Goal: Task Accomplishment & Management: Manage account settings

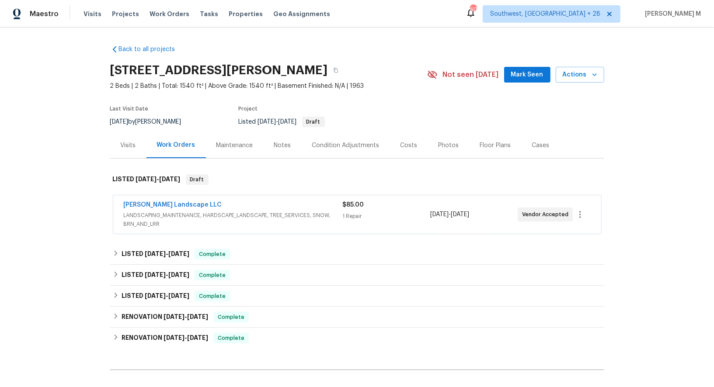
click at [176, 215] on span "LANDSCAPING_MAINTENANCE, HARDSCAPE_LANDSCAPE, TREE_SERVICES, SNOW, BRN_AND_LRR" at bounding box center [233, 219] width 219 height 17
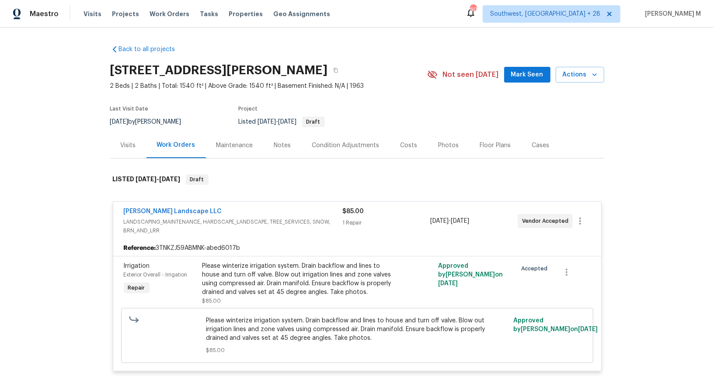
click at [216, 147] on div "Maintenance" at bounding box center [235, 145] width 58 height 26
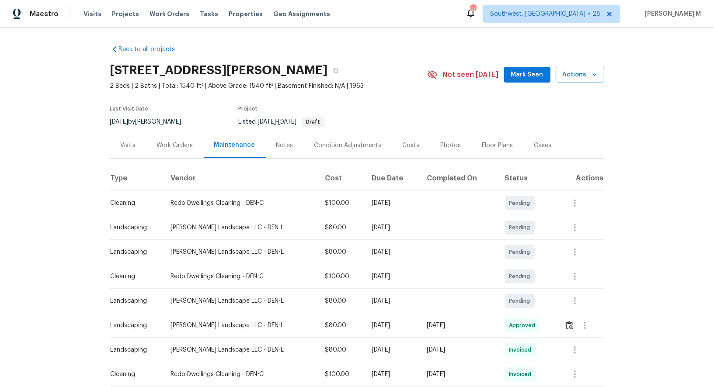
click at [182, 141] on div "Work Orders" at bounding box center [175, 145] width 36 height 9
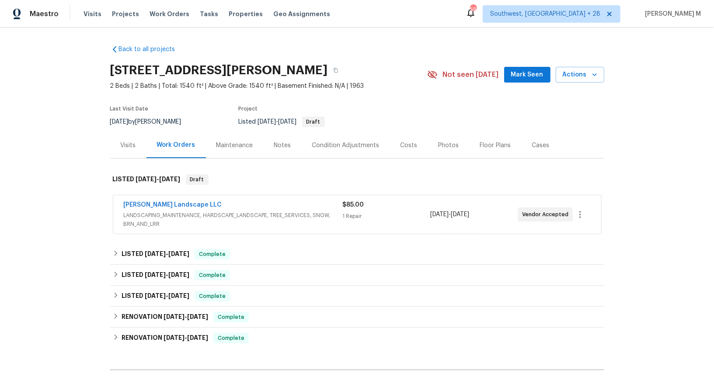
click at [285, 211] on span "LANDSCAPING_MAINTENANCE, HARDSCAPE_LANDSCAPE, TREE_SERVICES, SNOW, BRN_AND_LRR" at bounding box center [233, 219] width 219 height 17
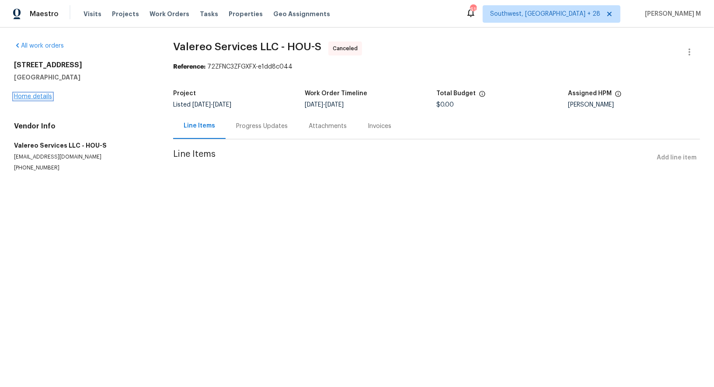
click at [22, 94] on link "Home details" at bounding box center [33, 97] width 38 height 6
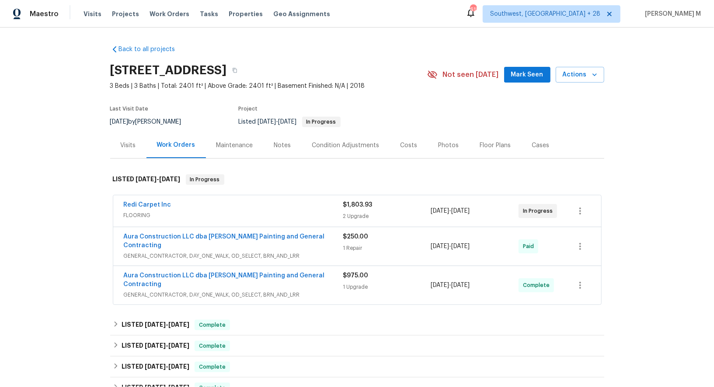
click at [129, 211] on span "FLOORING" at bounding box center [233, 215] width 219 height 9
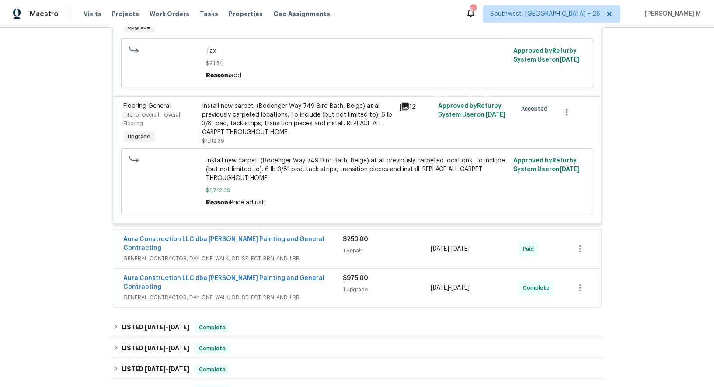
scroll to position [265, 0]
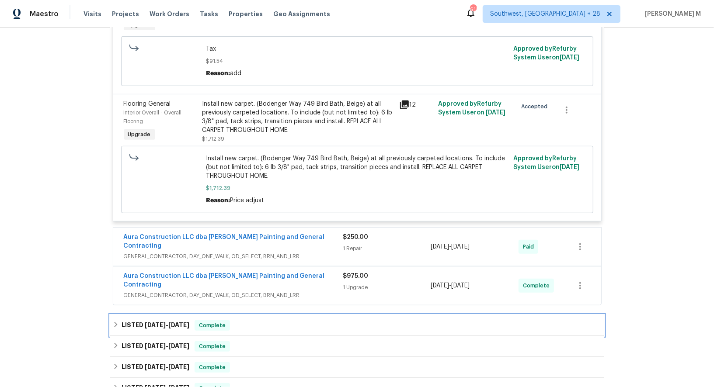
click at [163, 315] on div "LISTED 7/3/25 - 7/7/25 Complete" at bounding box center [357, 325] width 494 height 21
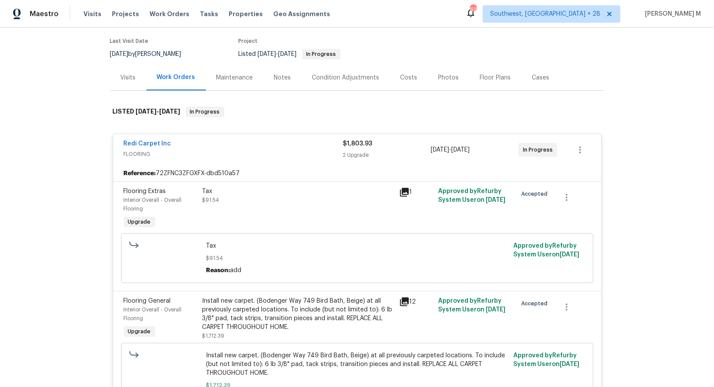
scroll to position [83, 0]
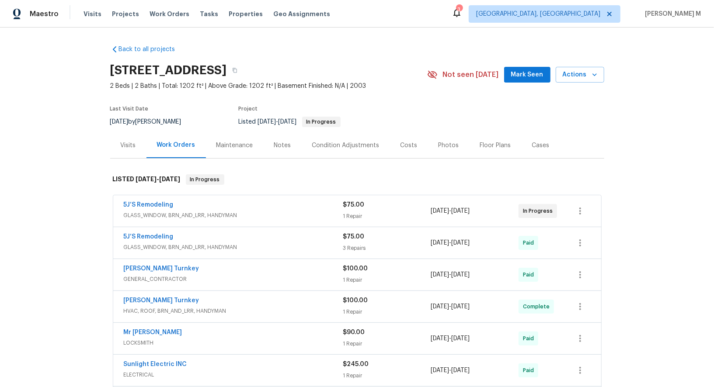
click at [186, 213] on span "GLASS_WINDOW, BRN_AND_LRR, HANDYMAN" at bounding box center [233, 215] width 219 height 9
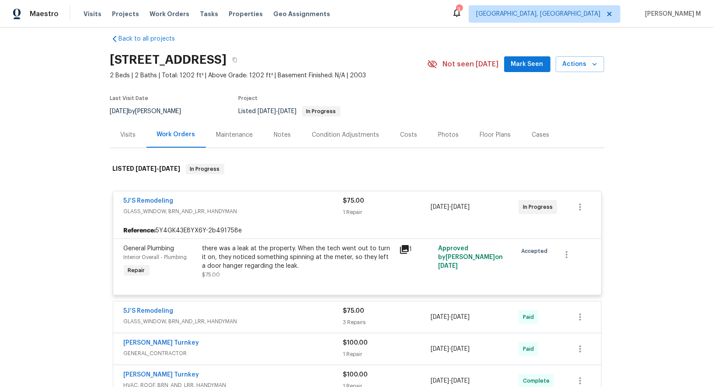
scroll to position [11, 0]
click at [146, 197] on link "5J’S Remodeling" at bounding box center [149, 200] width 50 height 6
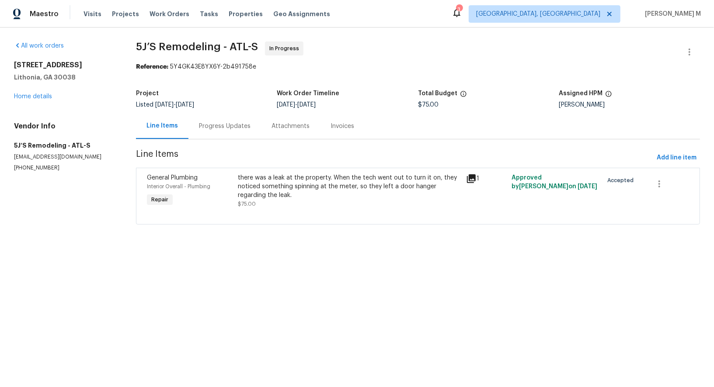
click at [235, 125] on div "Progress Updates" at bounding box center [225, 126] width 52 height 9
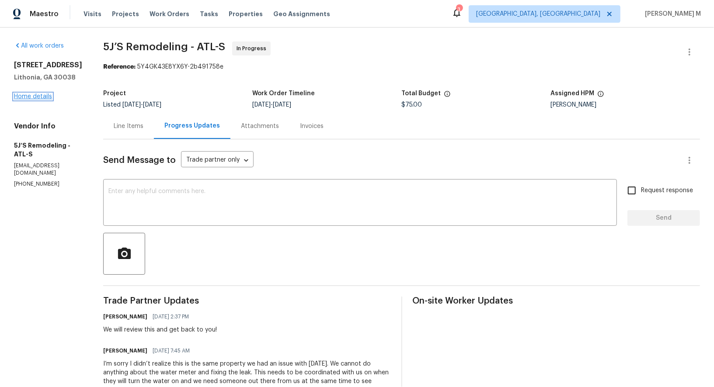
click at [34, 96] on link "Home details" at bounding box center [33, 97] width 38 height 6
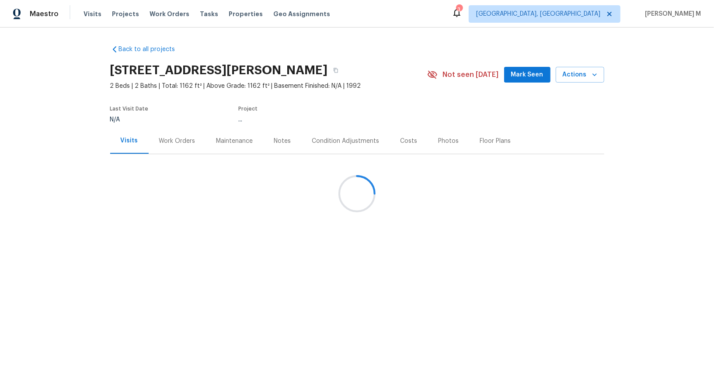
click at [171, 142] on div at bounding box center [357, 193] width 714 height 387
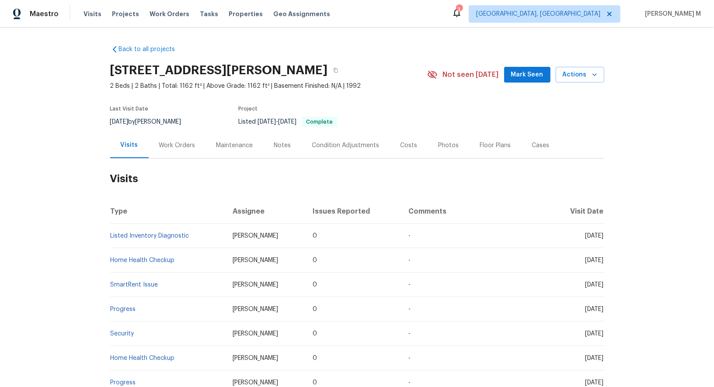
click at [167, 142] on div "Work Orders" at bounding box center [177, 145] width 36 height 9
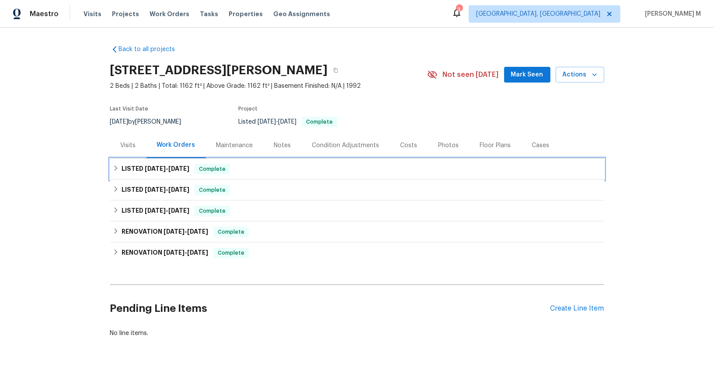
click at [152, 167] on h6 "LISTED 8/26/25 - 9/3/25" at bounding box center [156, 169] width 68 height 10
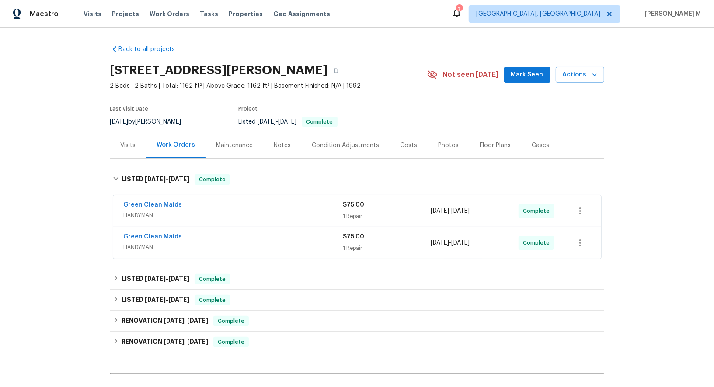
click at [144, 211] on span "HANDYMAN" at bounding box center [233, 215] width 219 height 9
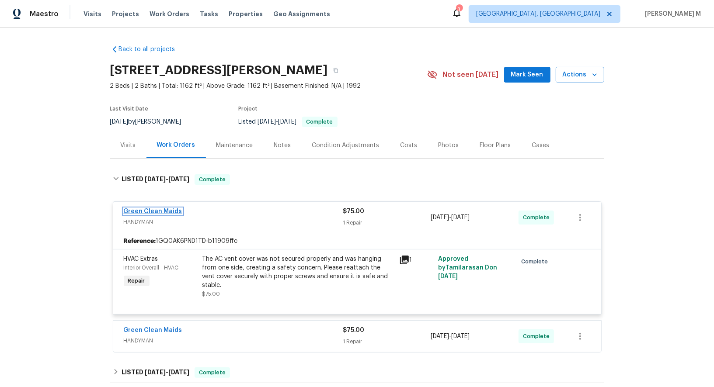
click at [160, 209] on link "Green Clean Maids" at bounding box center [153, 212] width 59 height 6
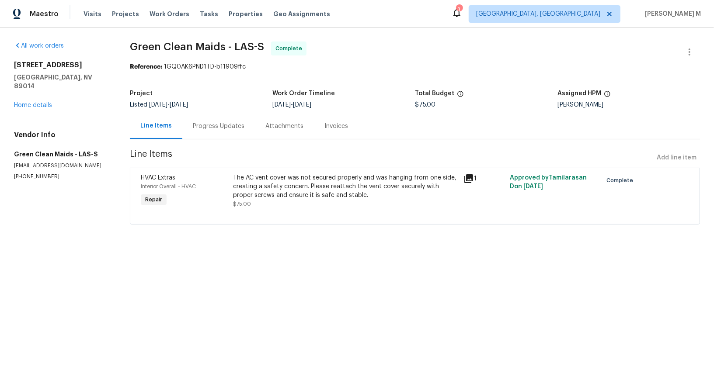
click at [195, 123] on div "Progress Updates" at bounding box center [219, 126] width 52 height 9
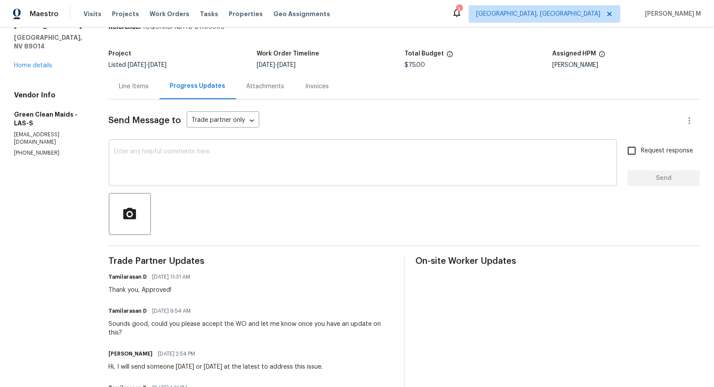
scroll to position [83, 0]
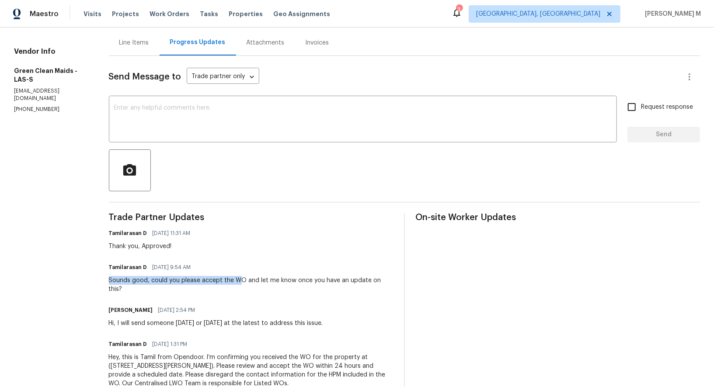
drag, startPoint x: 105, startPoint y: 271, endPoint x: 243, endPoint y: 271, distance: 138.1
click at [243, 271] on div "All work orders 1575 W Warm Springs Rd Unit 1111 Henderson, NV 89014 Home detai…" at bounding box center [357, 178] width 714 height 469
drag, startPoint x: 156, startPoint y: 256, endPoint x: 165, endPoint y: 256, distance: 9.2
click at [165, 263] on span "09/02/2025 9:54 AM" at bounding box center [172, 267] width 38 height 9
drag, startPoint x: 151, startPoint y: 288, endPoint x: 162, endPoint y: 288, distance: 10.9
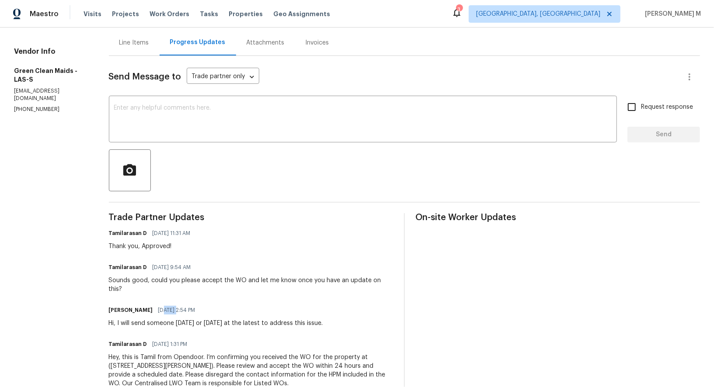
click at [162, 306] on span "08/29/2025 2:54 PM" at bounding box center [176, 310] width 37 height 9
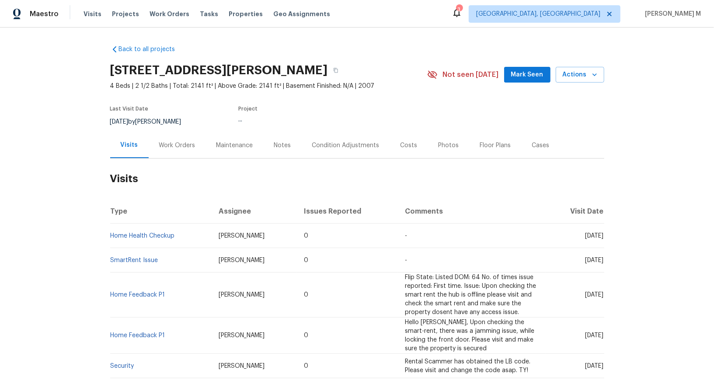
click at [174, 143] on div "Work Orders" at bounding box center [177, 145] width 36 height 9
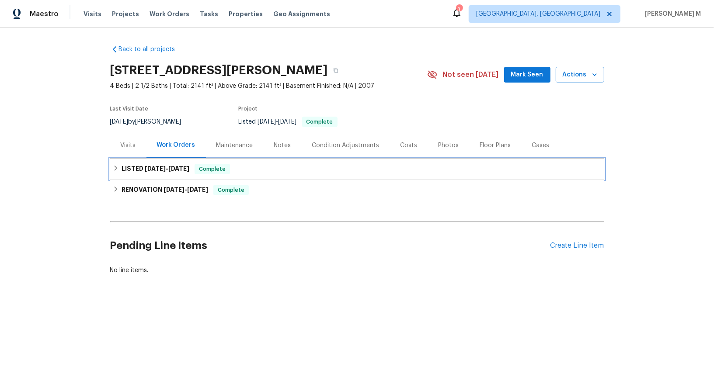
click at [160, 166] on span "[DATE] - [DATE]" at bounding box center [167, 169] width 45 height 6
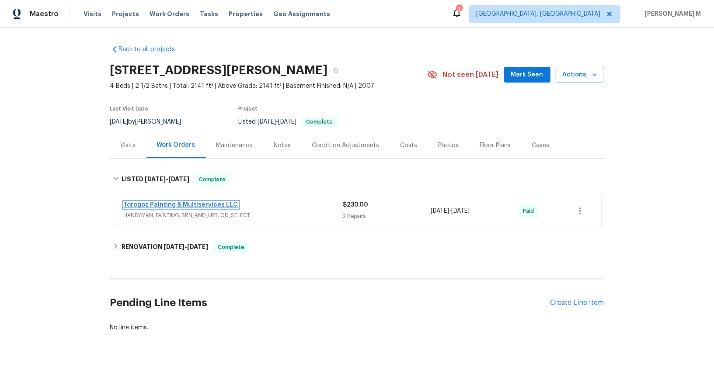
click at [160, 202] on link "Torogoz Painting & Multiservices LLC" at bounding box center [181, 205] width 115 height 6
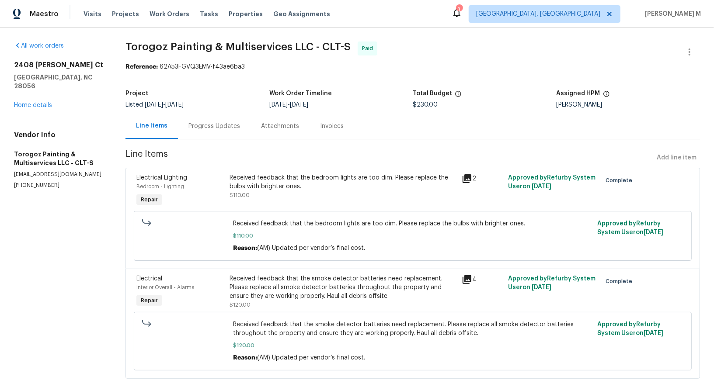
click at [207, 125] on div "Progress Updates" at bounding box center [214, 126] width 52 height 9
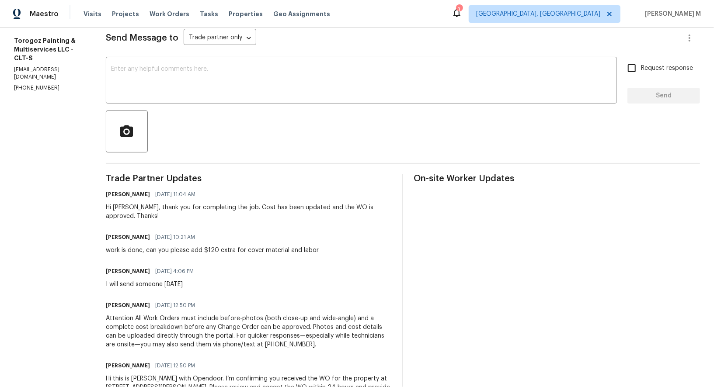
scroll to position [136, 0]
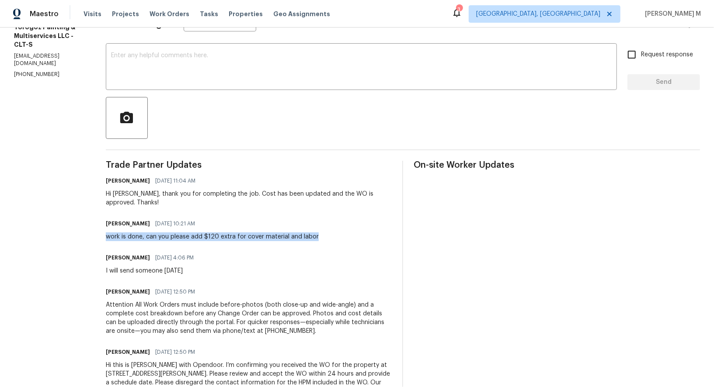
drag, startPoint x: 115, startPoint y: 225, endPoint x: 333, endPoint y: 230, distance: 217.3
click at [333, 230] on div "All work orders [STREET_ADDRESS][PERSON_NAME] Home details Vendor Info Torogoz …" at bounding box center [357, 156] width 714 height 529
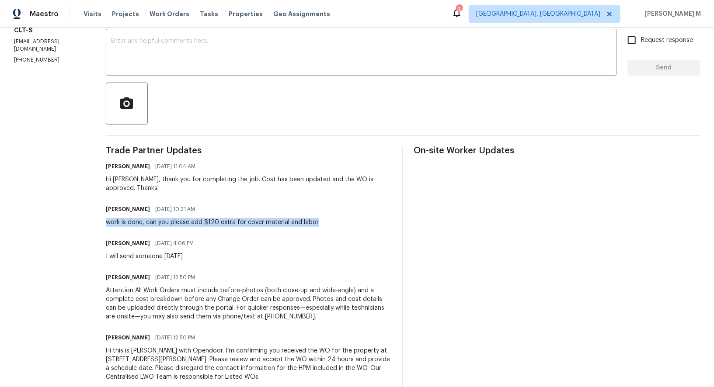
scroll to position [151, 0]
drag, startPoint x: 109, startPoint y: 233, endPoint x: 252, endPoint y: 234, distance: 143.0
click at [251, 234] on div "All work orders [STREET_ADDRESS][PERSON_NAME] Home details Vendor Info Torogoz …" at bounding box center [357, 140] width 714 height 529
drag, startPoint x: 115, startPoint y: 171, endPoint x: 219, endPoint y: 177, distance: 105.1
click at [219, 177] on div "All work orders [STREET_ADDRESS][PERSON_NAME] Home details Vendor Info Torogoz …" at bounding box center [357, 140] width 714 height 529
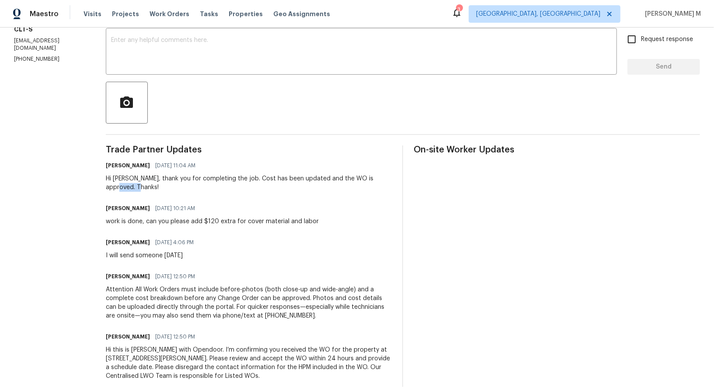
click at [219, 177] on div "Hi [PERSON_NAME], thank you for completing the job. Cost has been updated and t…" at bounding box center [249, 182] width 286 height 17
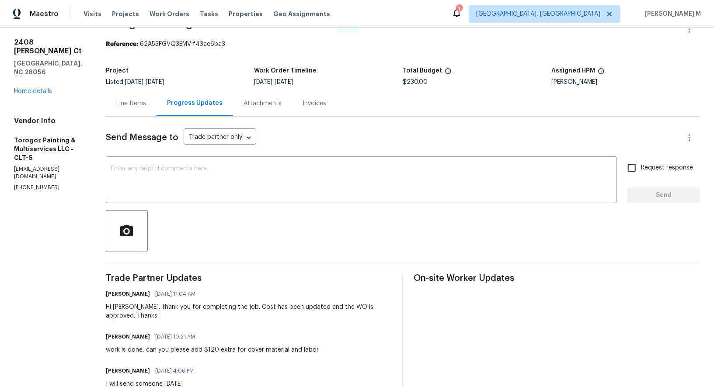
click at [151, 111] on div "Line Items" at bounding box center [131, 103] width 51 height 26
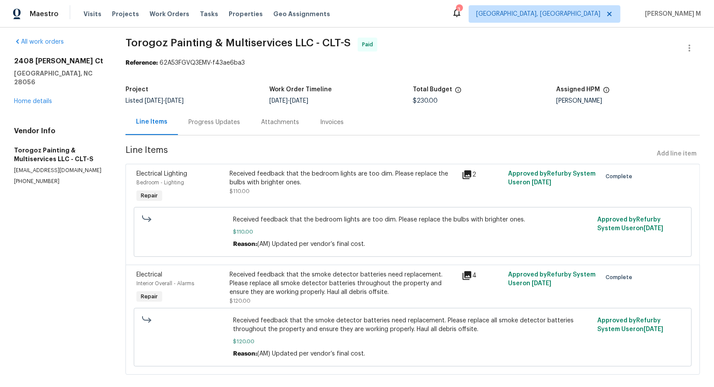
click at [347, 178] on div "Received feedback that the bedroom lights are too dim. Please replace the bulbs…" at bounding box center [343, 178] width 227 height 17
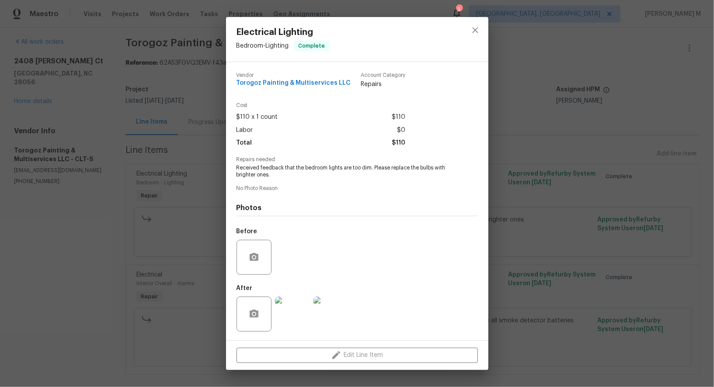
click at [293, 306] on img at bounding box center [292, 314] width 35 height 35
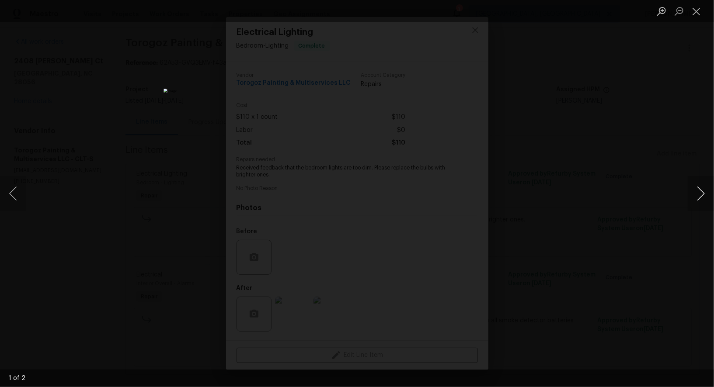
click at [698, 203] on button "Next image" at bounding box center [701, 193] width 26 height 35
click at [623, 49] on div "Lightbox" at bounding box center [357, 193] width 714 height 387
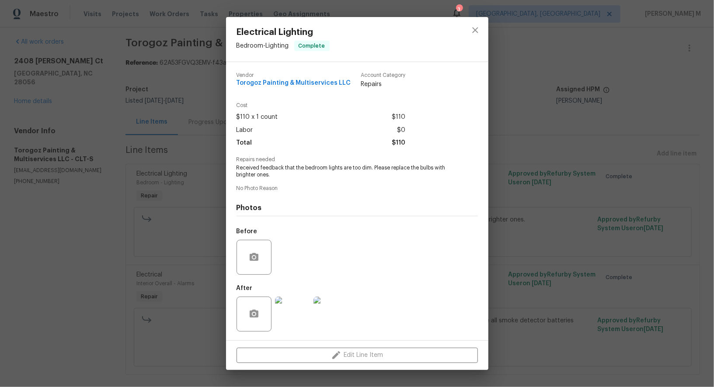
click at [551, 100] on div "Electrical Lighting Bedroom - Lighting Complete Vendor Torogoz Painting & Multi…" at bounding box center [357, 193] width 714 height 387
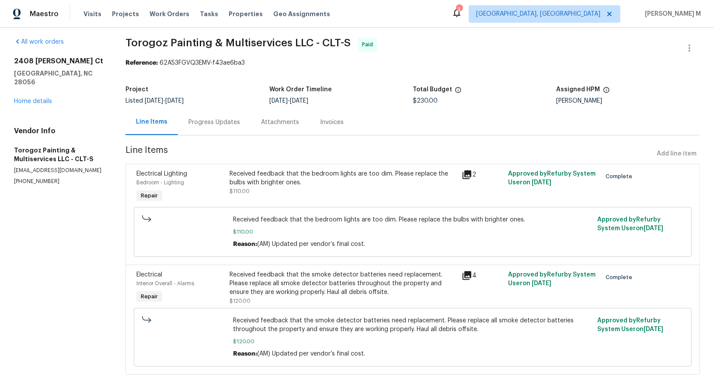
click at [286, 285] on div "Received feedback that the smoke detector batteries need replacement. Please re…" at bounding box center [343, 284] width 227 height 26
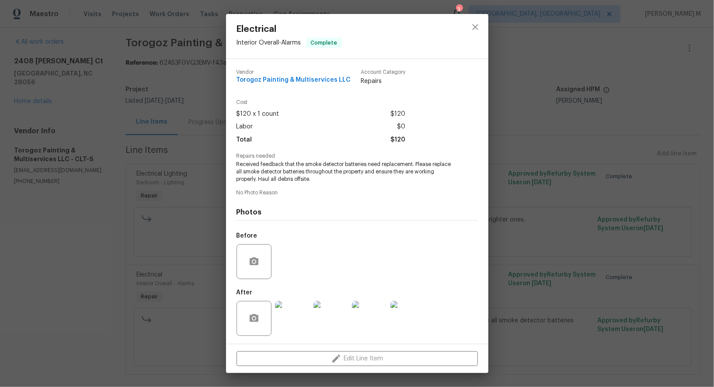
click at [288, 303] on img at bounding box center [292, 318] width 35 height 35
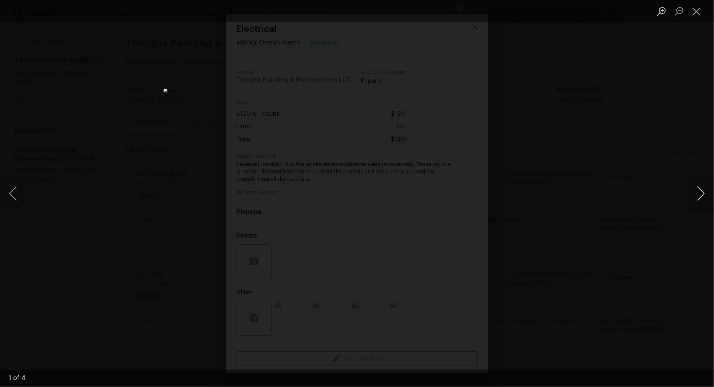
click at [703, 190] on button "Next image" at bounding box center [701, 193] width 26 height 35
click at [647, 78] on div "Lightbox" at bounding box center [357, 193] width 714 height 387
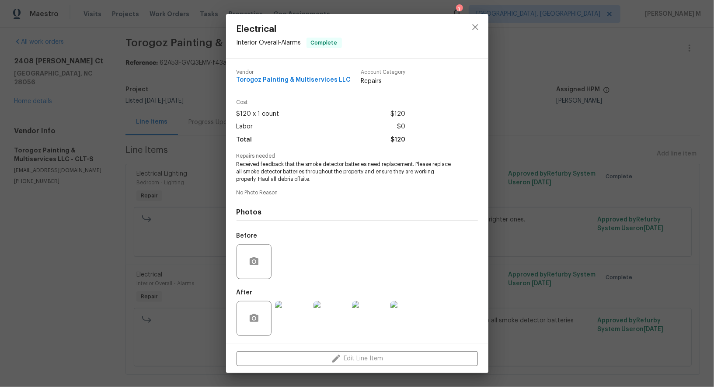
click at [604, 80] on div "Electrical Interior Overall - Alarms Complete Vendor Torogoz Painting & Multise…" at bounding box center [357, 193] width 714 height 387
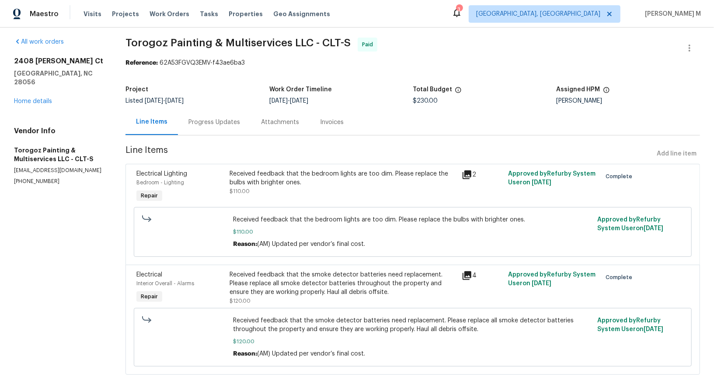
scroll to position [0, 0]
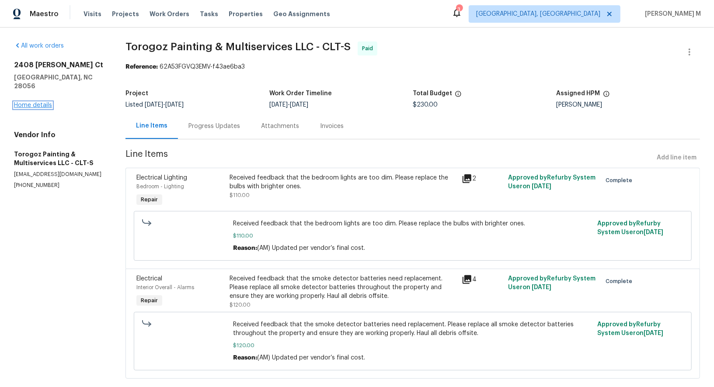
click at [20, 102] on link "Home details" at bounding box center [33, 105] width 38 height 6
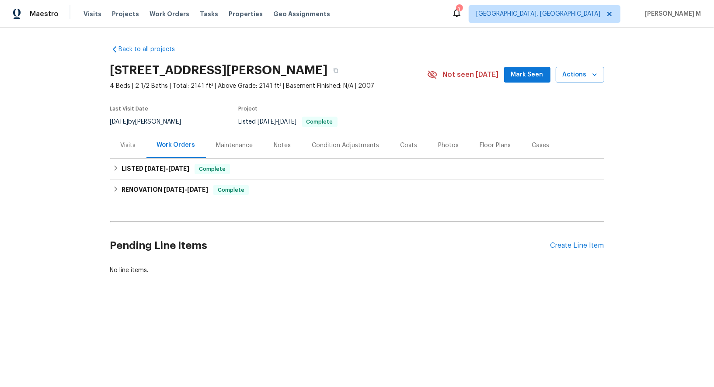
click at [222, 141] on div "Maintenance" at bounding box center [234, 145] width 37 height 9
